Goal: Check status: Check status

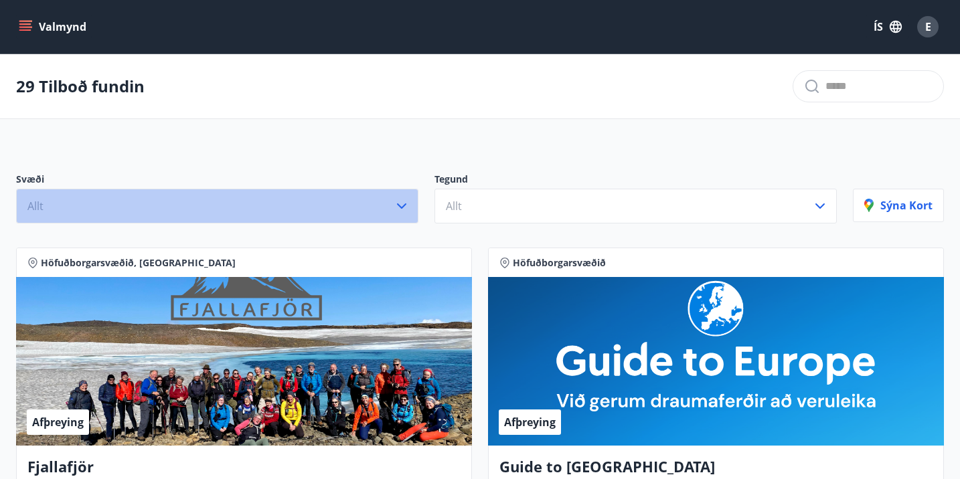
click at [402, 203] on icon "button" at bounding box center [401, 206] width 16 height 16
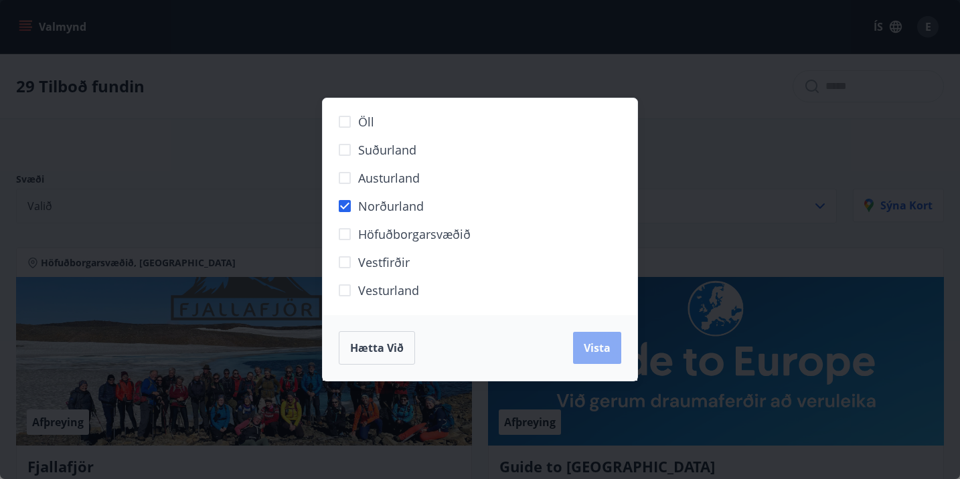
click at [593, 342] on span "Vista" at bounding box center [597, 348] width 27 height 15
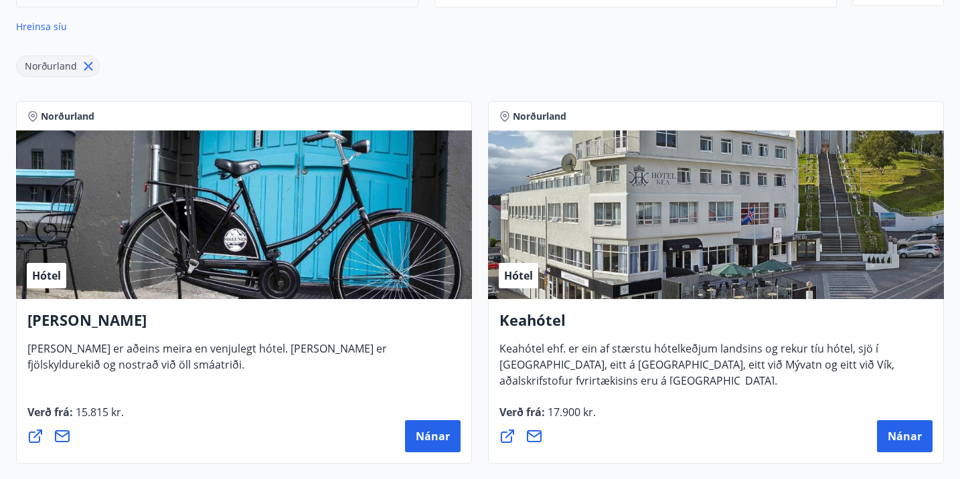
scroll to position [217, 0]
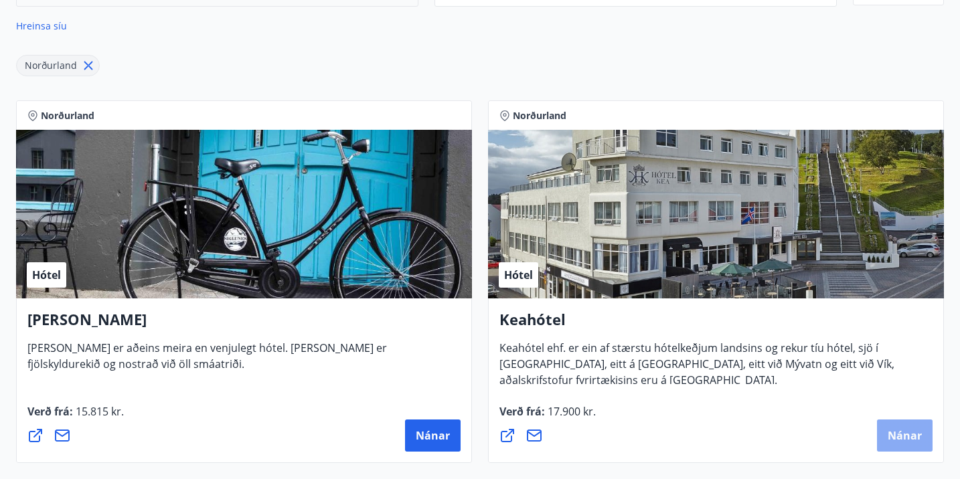
click at [900, 434] on span "Nánar" at bounding box center [904, 435] width 34 height 15
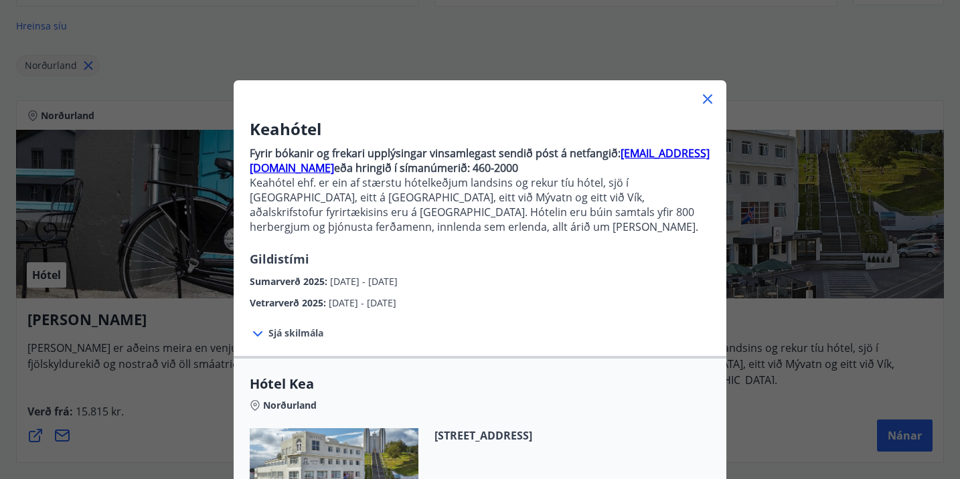
scroll to position [0, 0]
click at [707, 96] on icon at bounding box center [707, 99] width 16 height 16
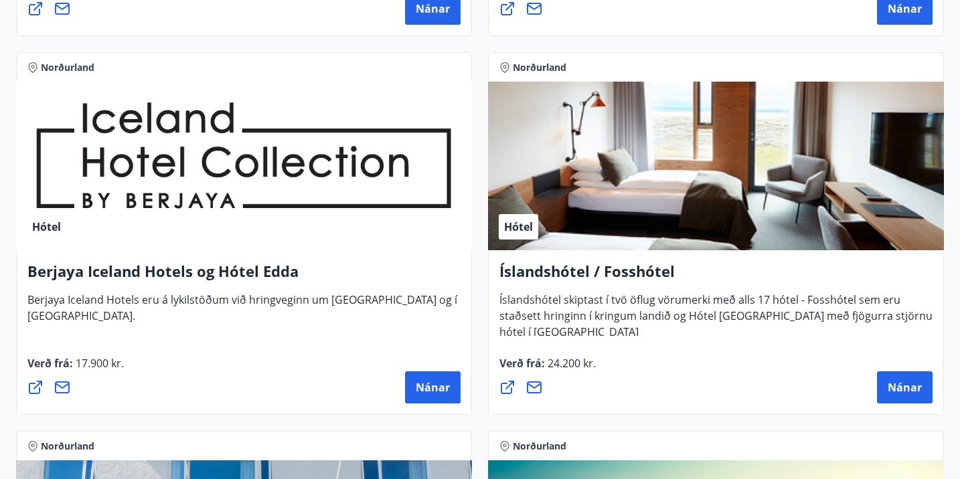
scroll to position [1023, 0]
click at [901, 386] on span "Nánar" at bounding box center [904, 387] width 34 height 15
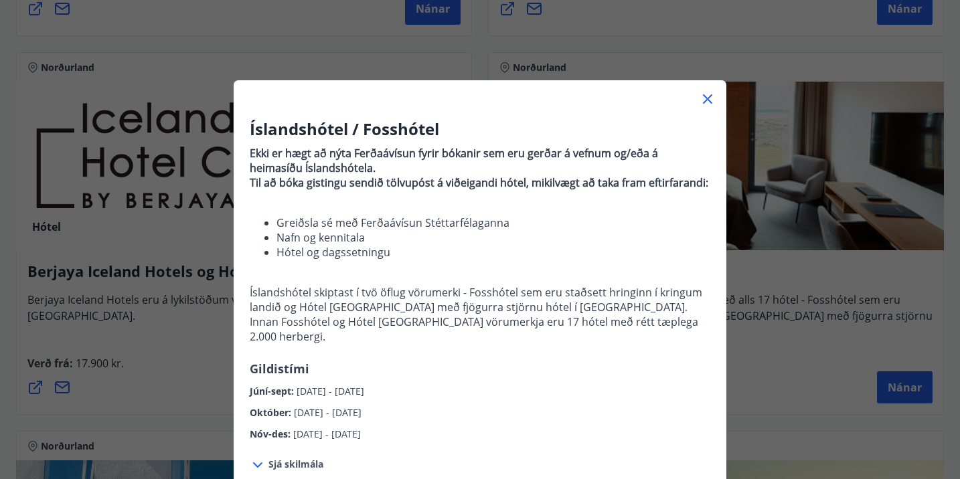
scroll to position [0, 0]
click at [706, 95] on icon at bounding box center [707, 99] width 16 height 16
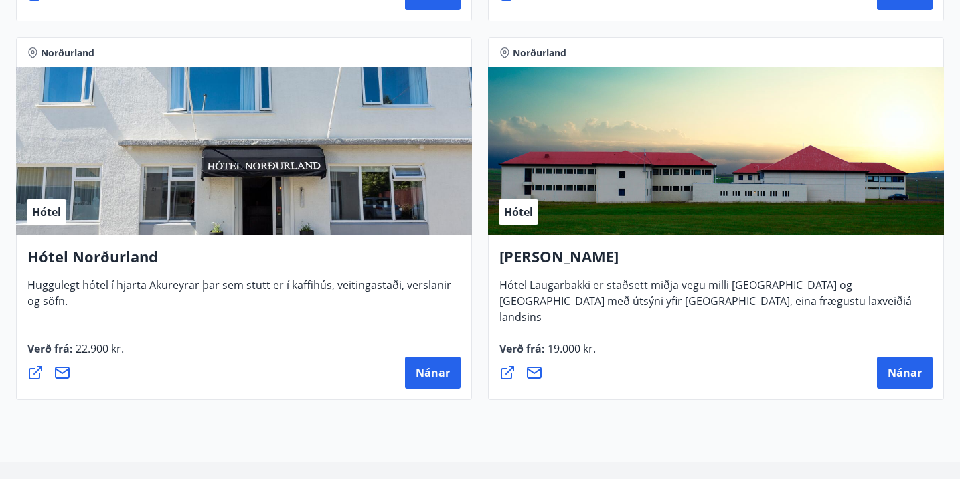
scroll to position [1417, 0]
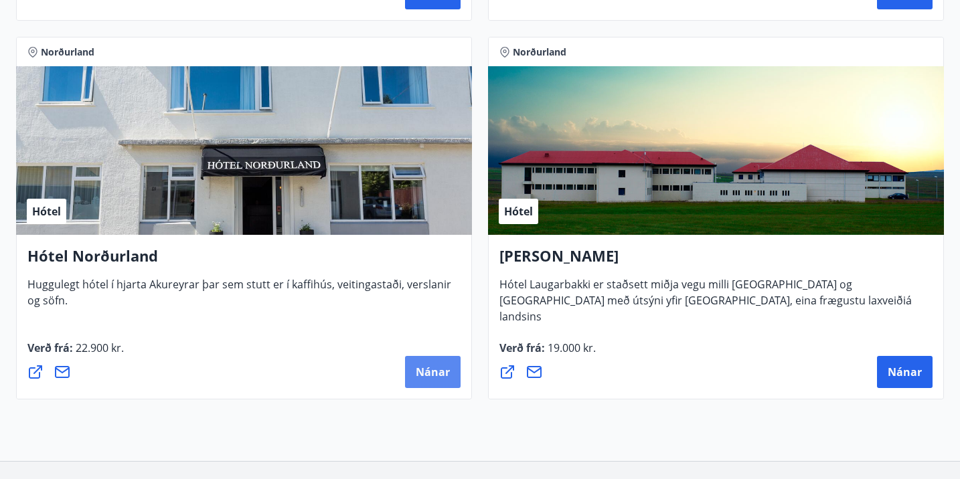
click at [431, 371] on span "Nánar" at bounding box center [433, 372] width 34 height 15
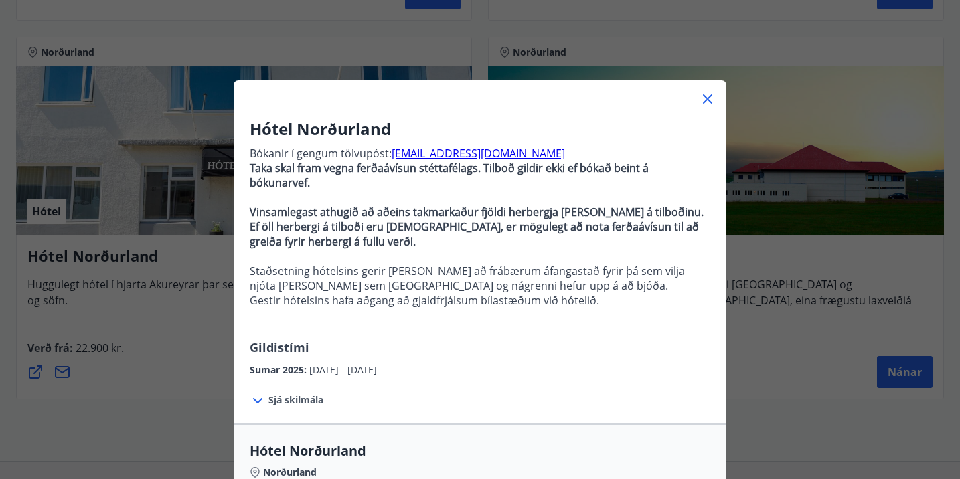
scroll to position [0, 0]
drag, startPoint x: 705, startPoint y: 96, endPoint x: 689, endPoint y: 135, distance: 42.4
click at [705, 96] on icon at bounding box center [707, 98] width 9 height 9
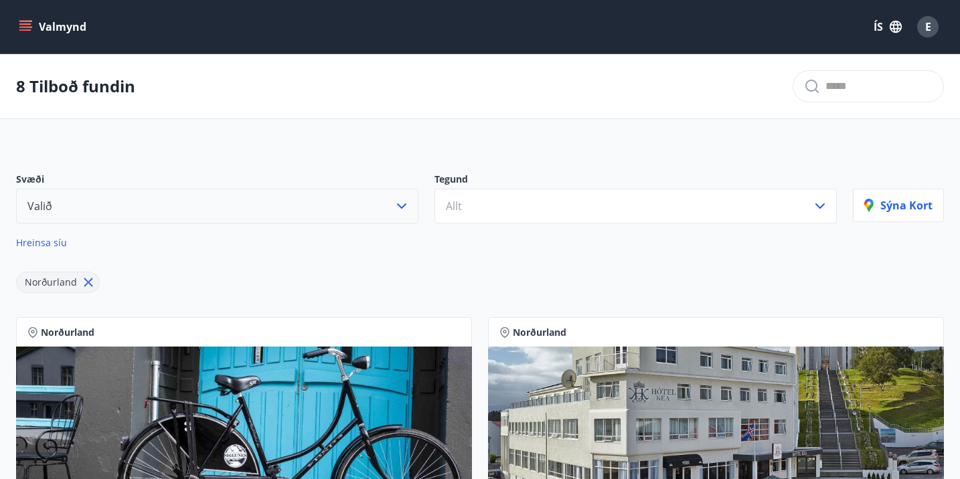
click at [58, 23] on button "Valmynd" at bounding box center [54, 27] width 76 height 24
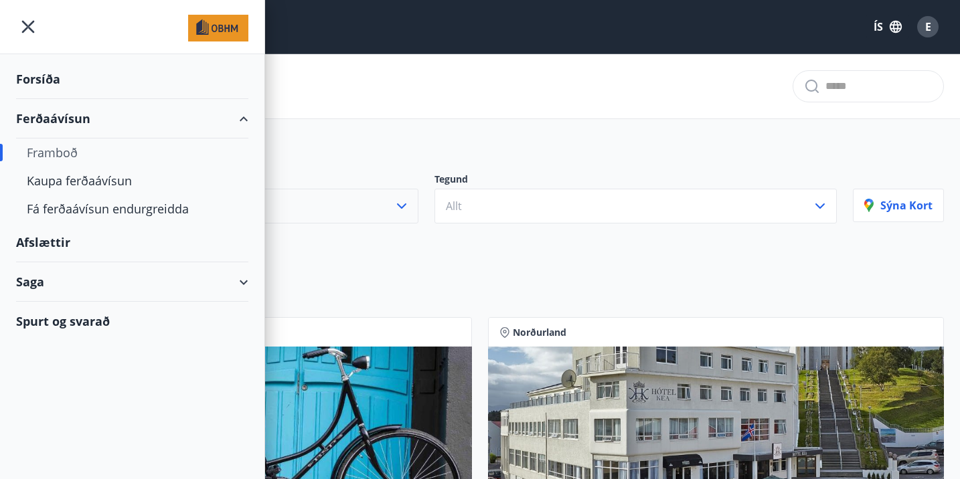
click at [36, 280] on div "Saga" at bounding box center [132, 281] width 232 height 39
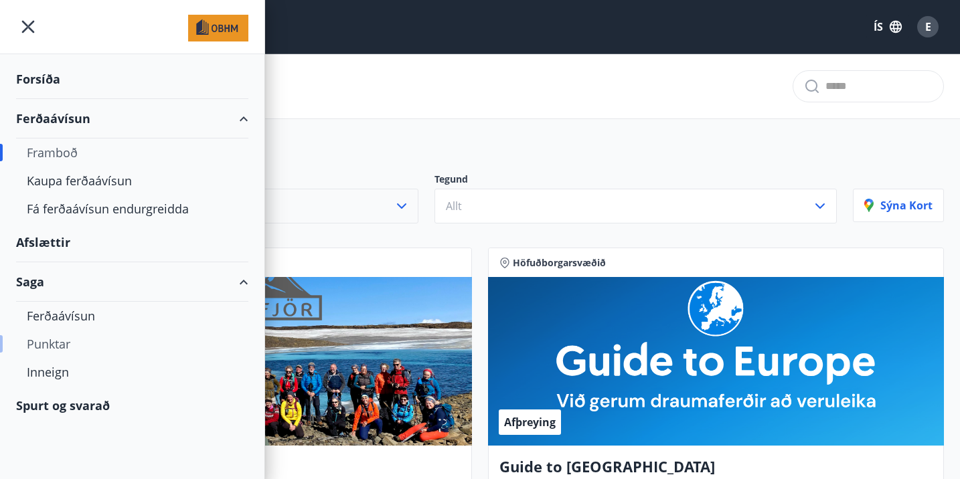
click at [51, 338] on div "Punktar" at bounding box center [132, 344] width 211 height 28
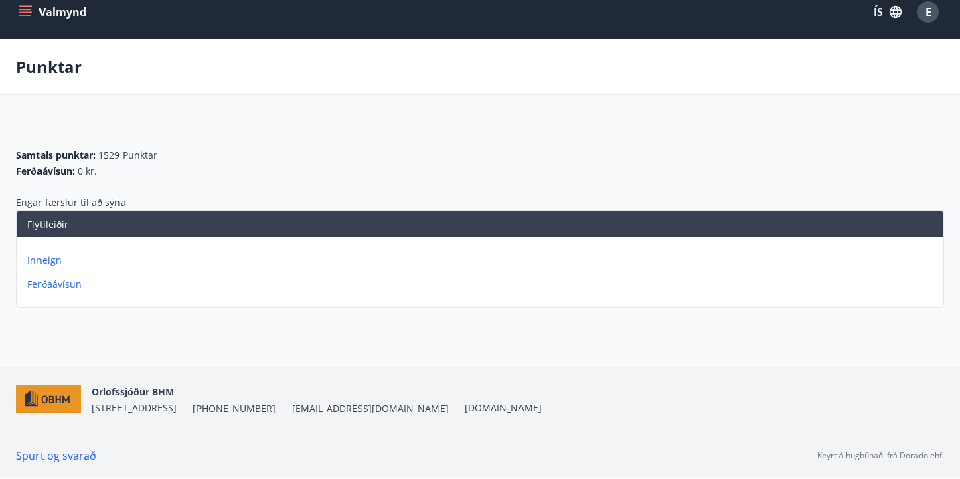
scroll to position [14, 0]
